Goal: Task Accomplishment & Management: Use online tool/utility

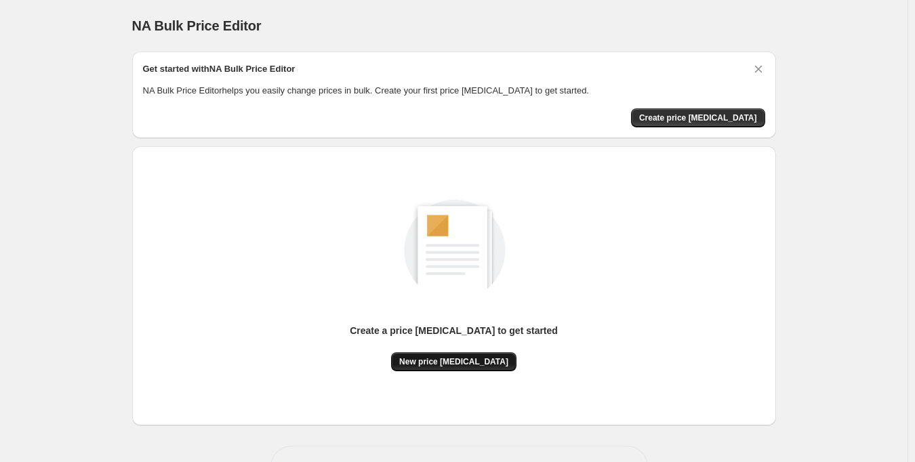
click at [477, 363] on span "New price [MEDICAL_DATA]" at bounding box center [453, 362] width 109 height 11
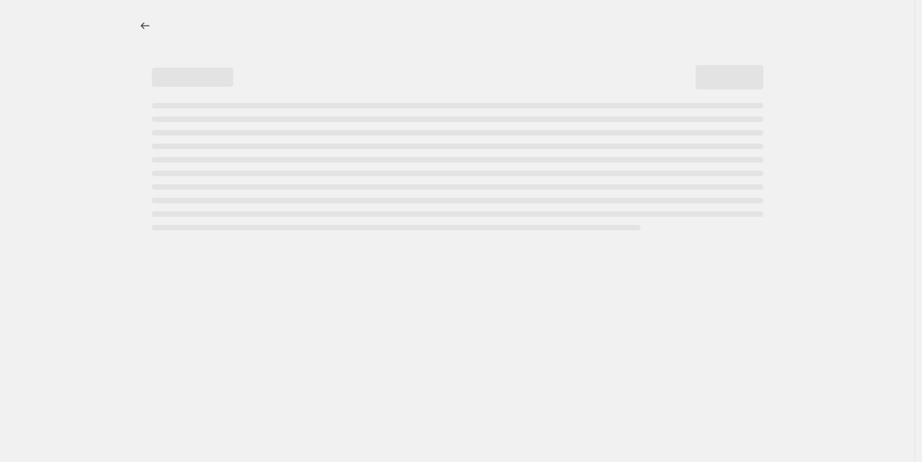
select select "percentage"
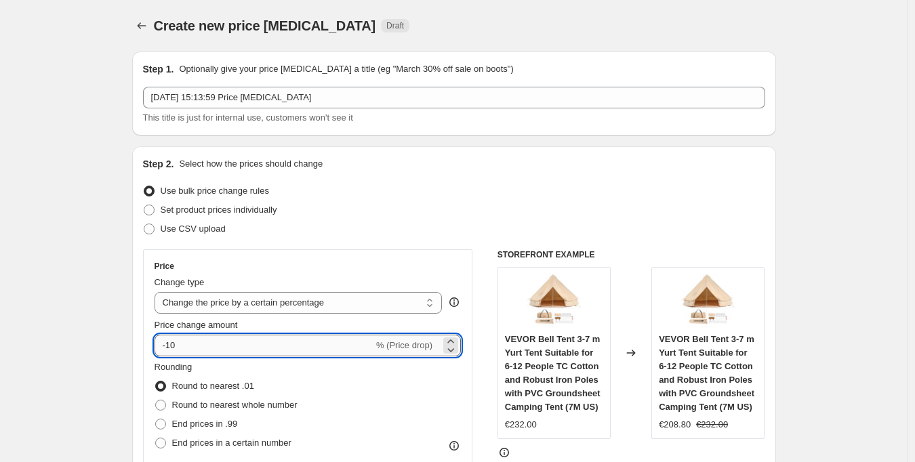
click at [175, 344] on input "-10" at bounding box center [264, 346] width 219 height 22
type input "-2"
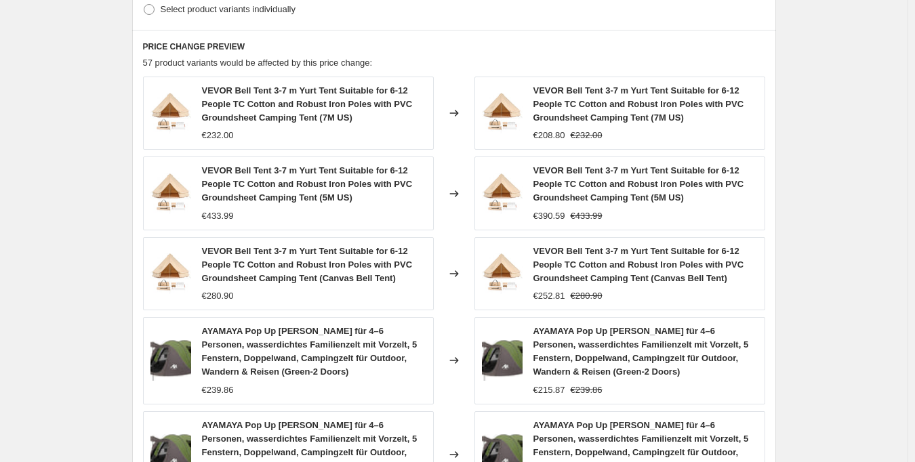
scroll to position [1009, 0]
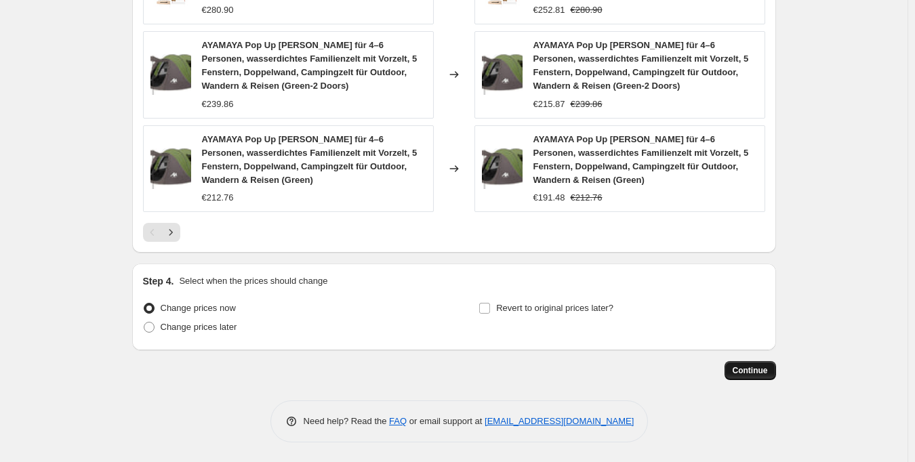
type input "-30"
click at [741, 368] on span "Continue" at bounding box center [750, 371] width 35 height 11
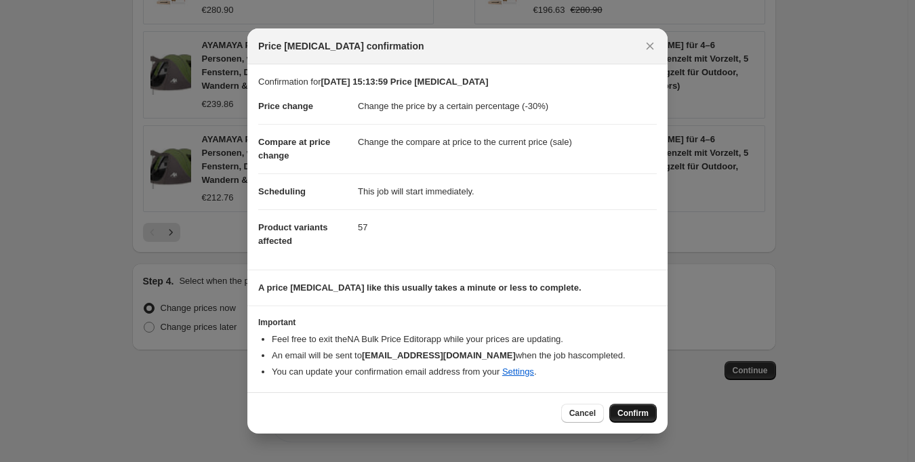
click at [629, 411] on span "Confirm" at bounding box center [633, 413] width 31 height 11
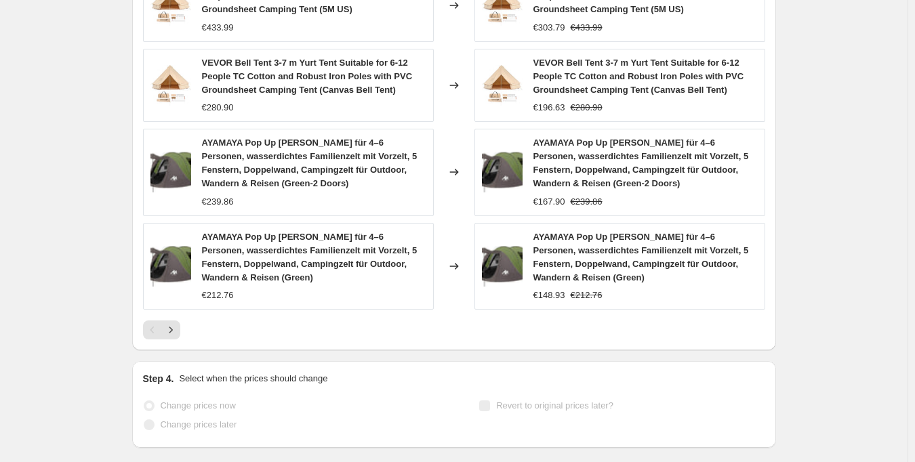
scroll to position [1044, 0]
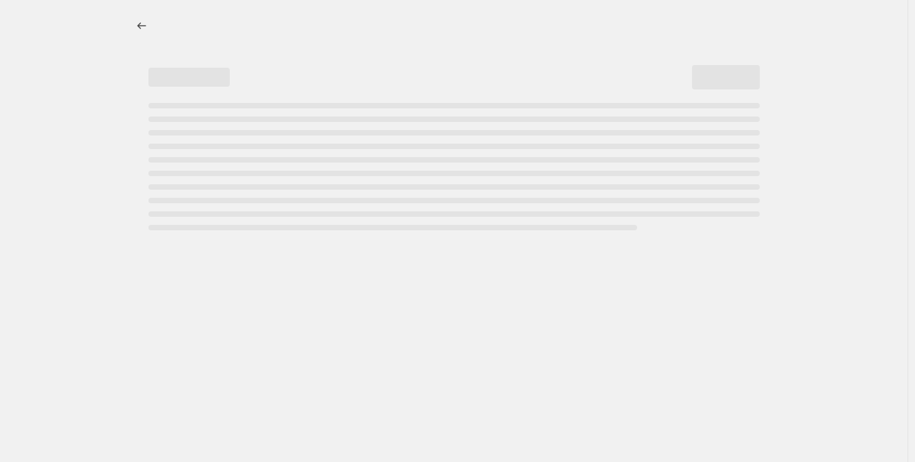
select select "percentage"
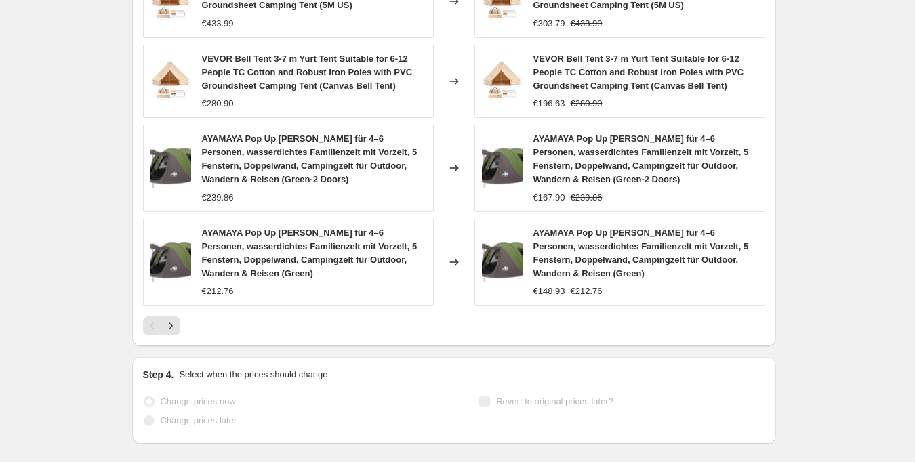
scroll to position [0, 0]
